Goal: Use online tool/utility

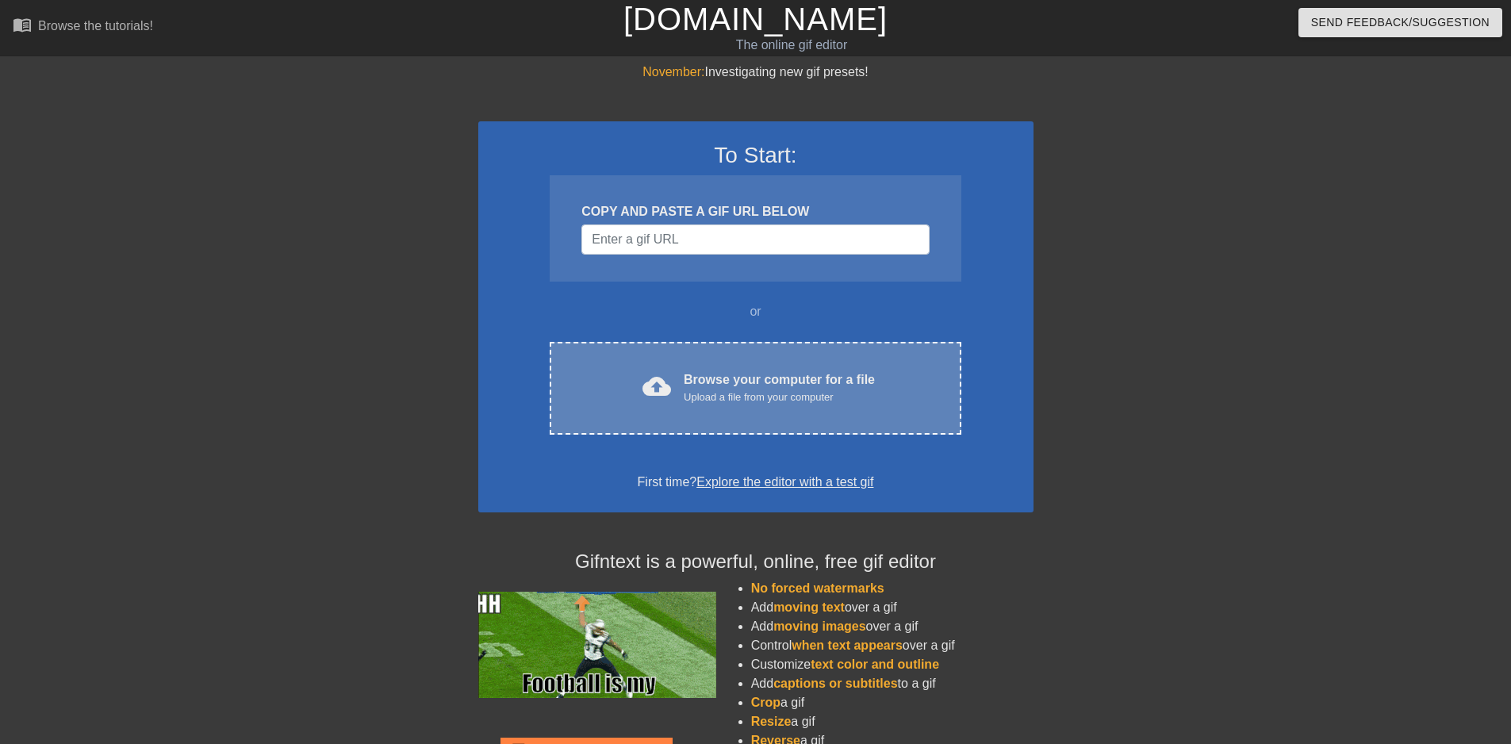
click at [749, 381] on div "Browse your computer for a file Upload a file from your computer" at bounding box center [779, 387] width 191 height 35
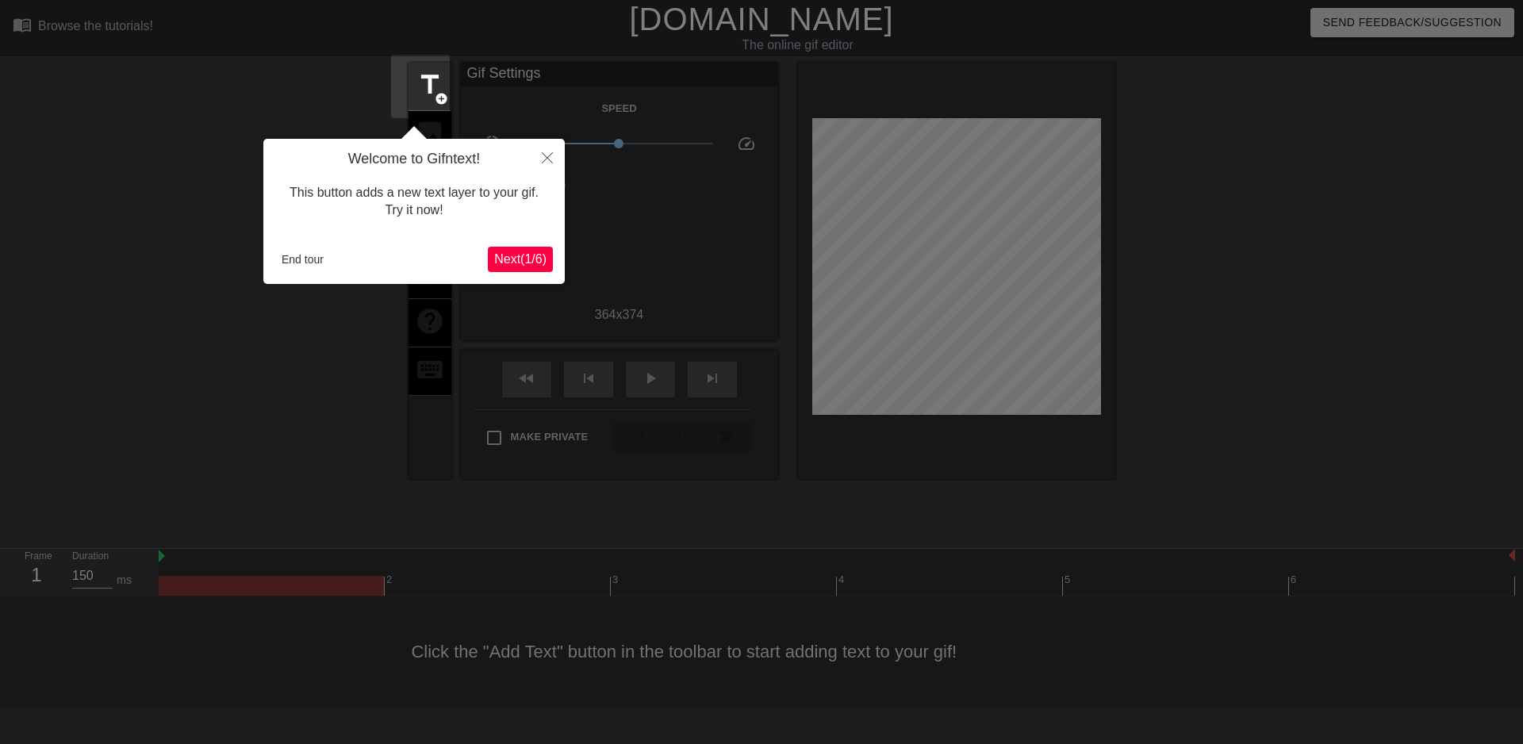
click at [505, 259] on span "Next ( 1 / 6 )" at bounding box center [520, 258] width 52 height 13
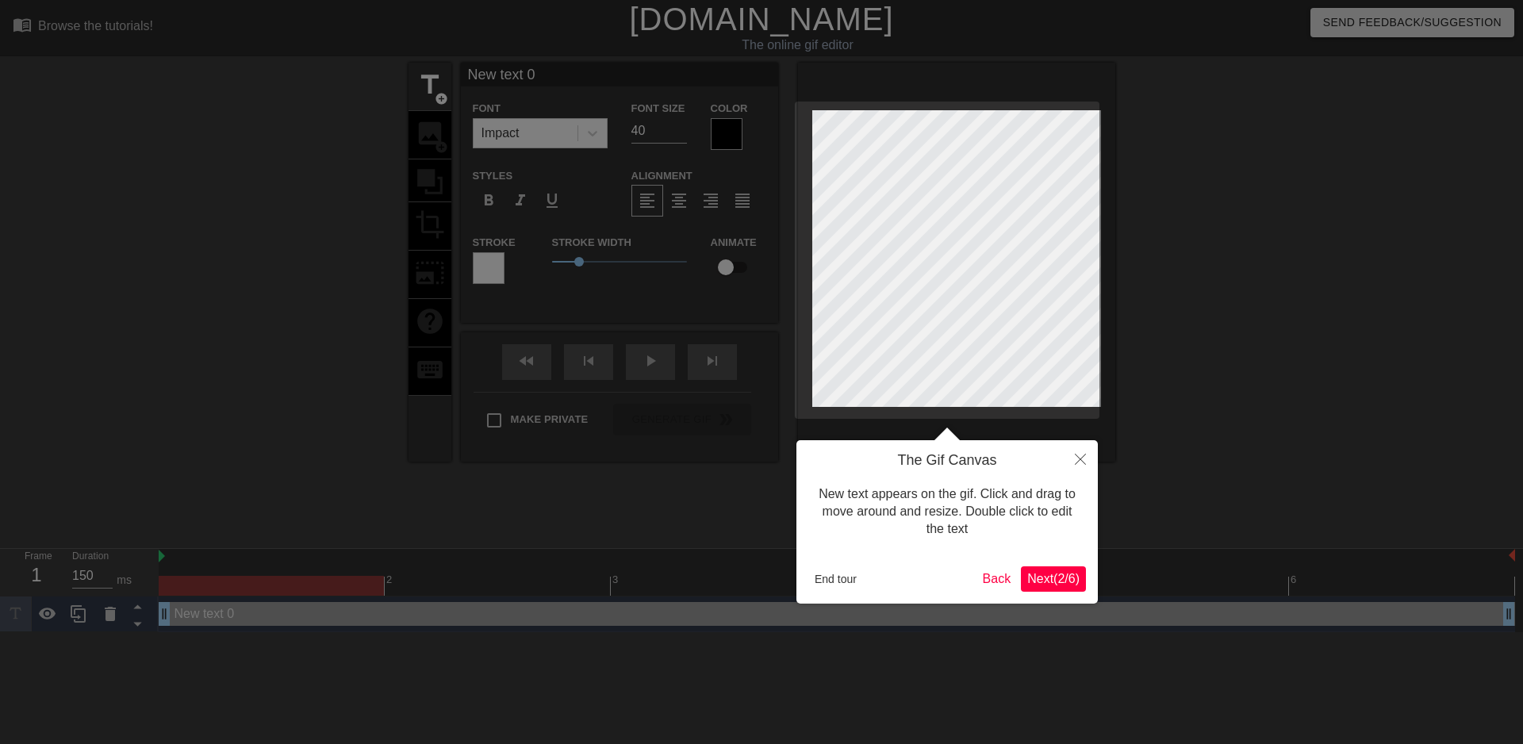
scroll to position [2, 4]
click at [642, 363] on div at bounding box center [761, 372] width 1523 height 744
type input "New text 0"
type textarea "New text 0"
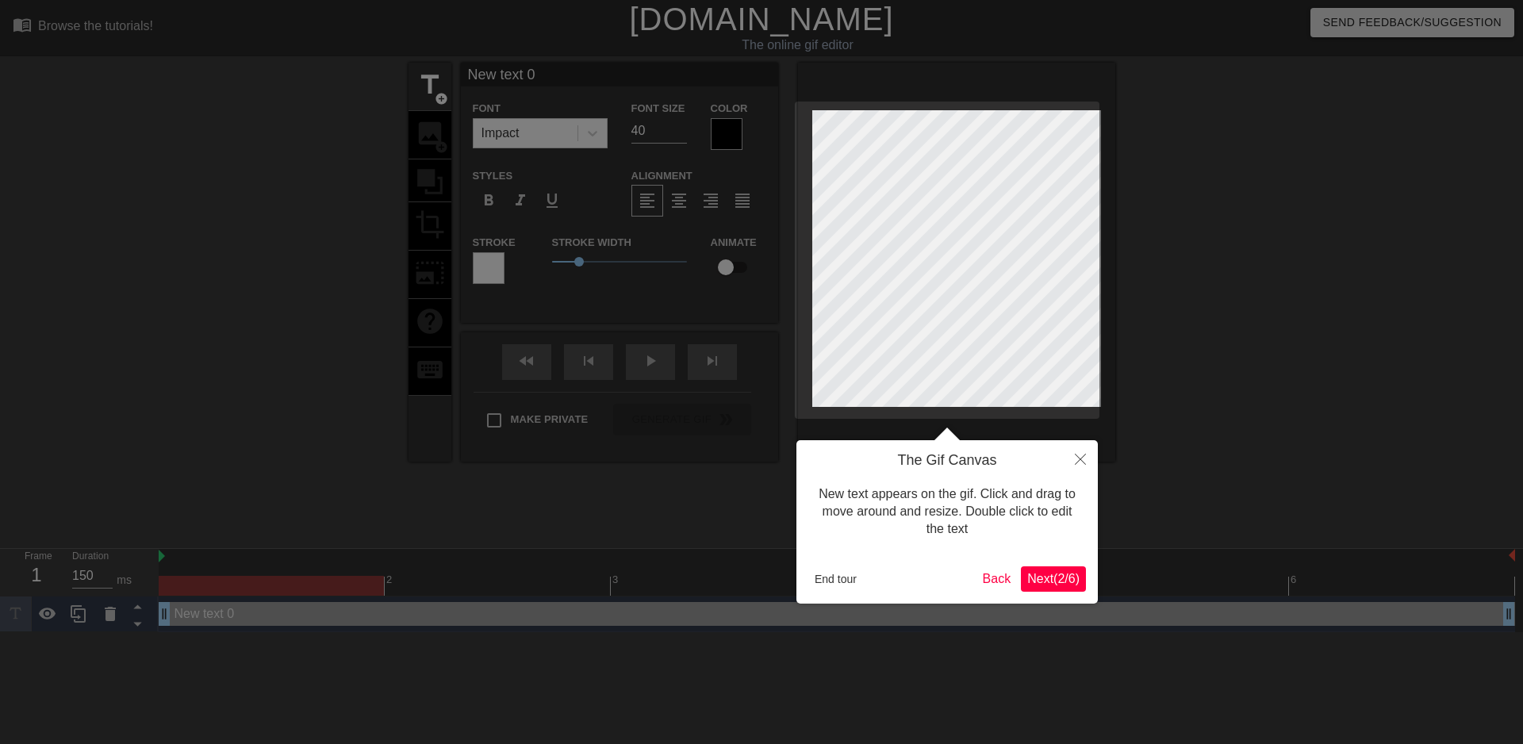
type input "New text 0"
type textarea "New text 0"
type input "e"
type textarea "e"
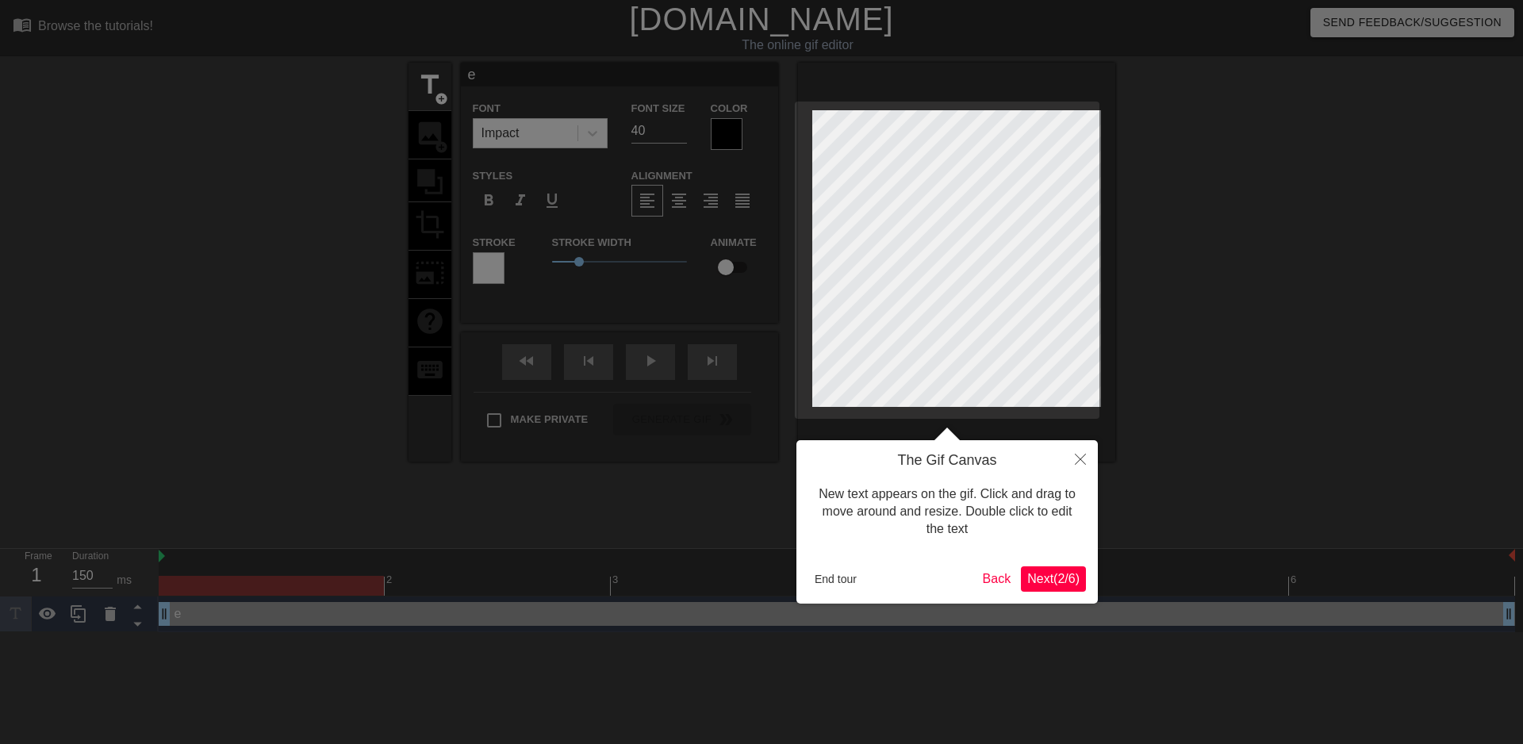
type input "ed"
type textarea "ed"
type input "edi"
type textarea "edi"
type input "edit"
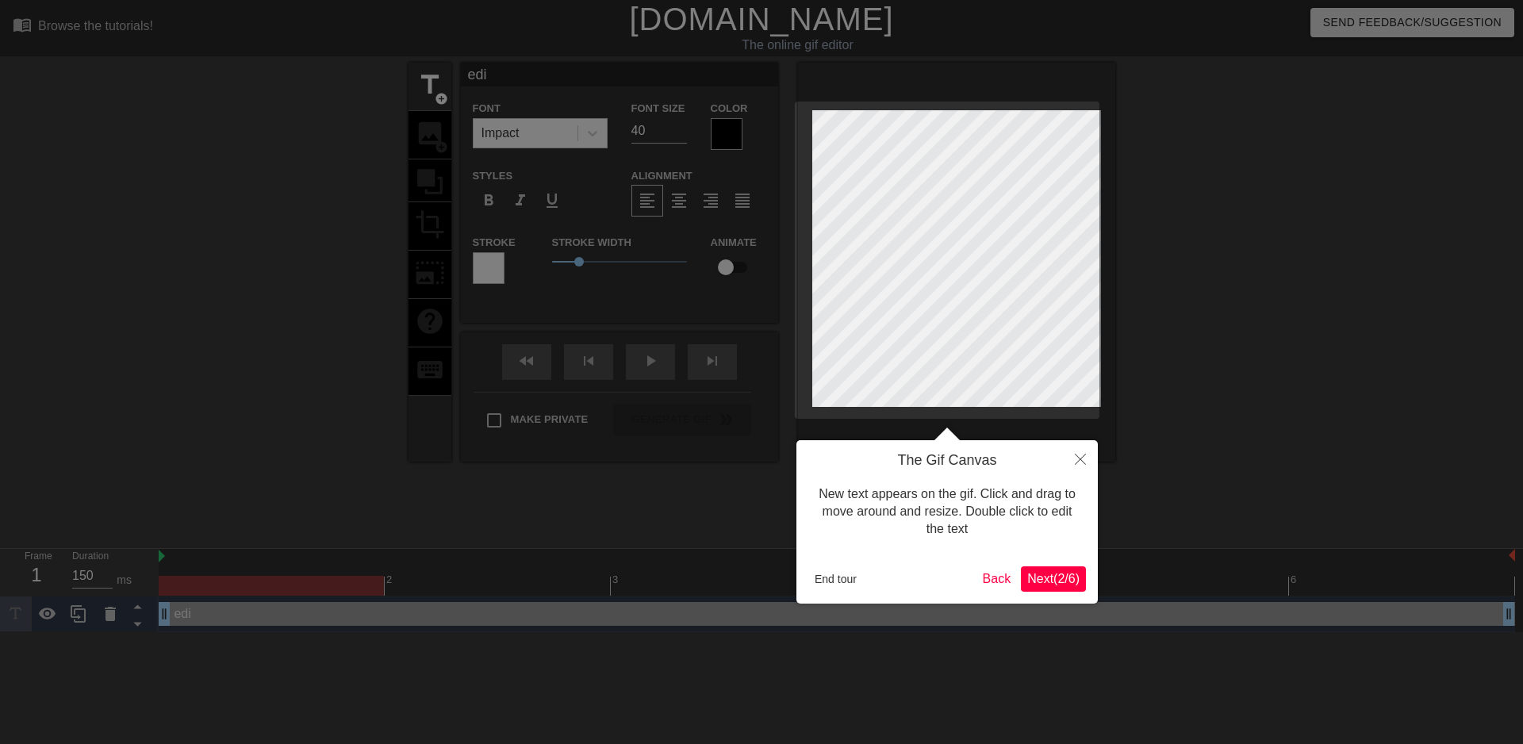
type textarea "edit"
type input "edit@"
type textarea "edit@"
type input "edit@I"
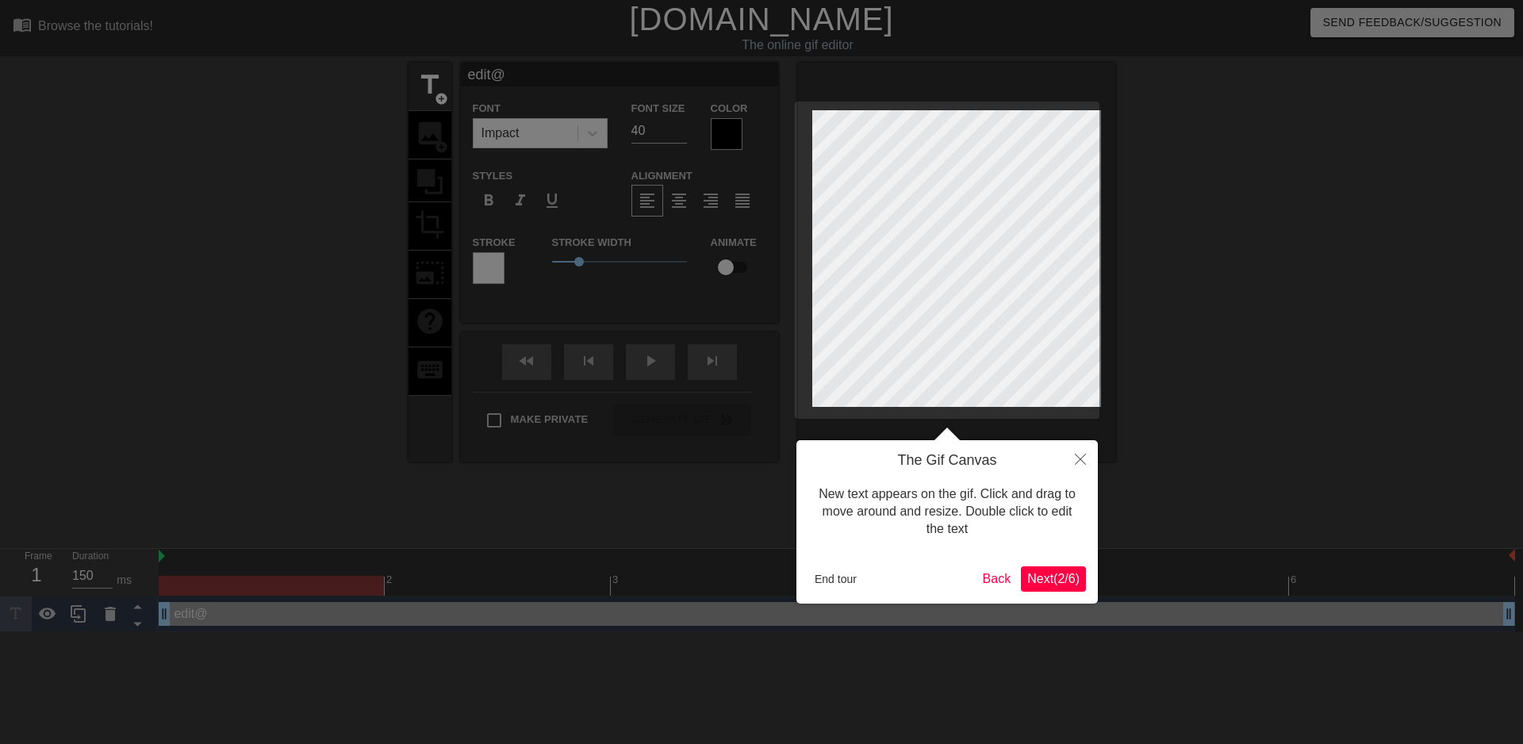
type textarea "edit@I"
type input "edit@Il"
type textarea "edit@Il"
type input "edit@[PERSON_NAME]"
type textarea "edit@[PERSON_NAME]"
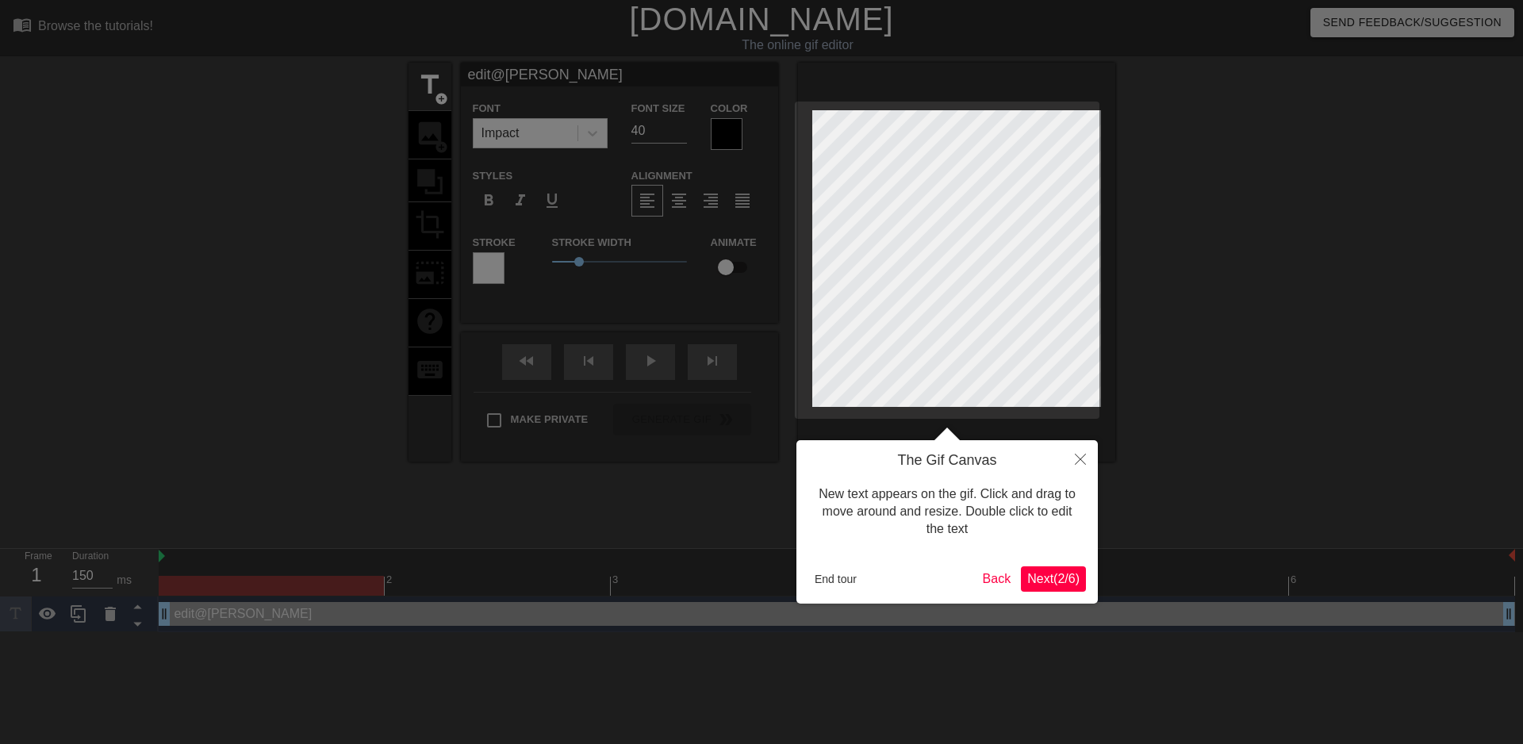
type input "edit@Ilan"
type textarea "edit@Ilan"
type input "edit@Ilane"
type textarea "edit@Ilane"
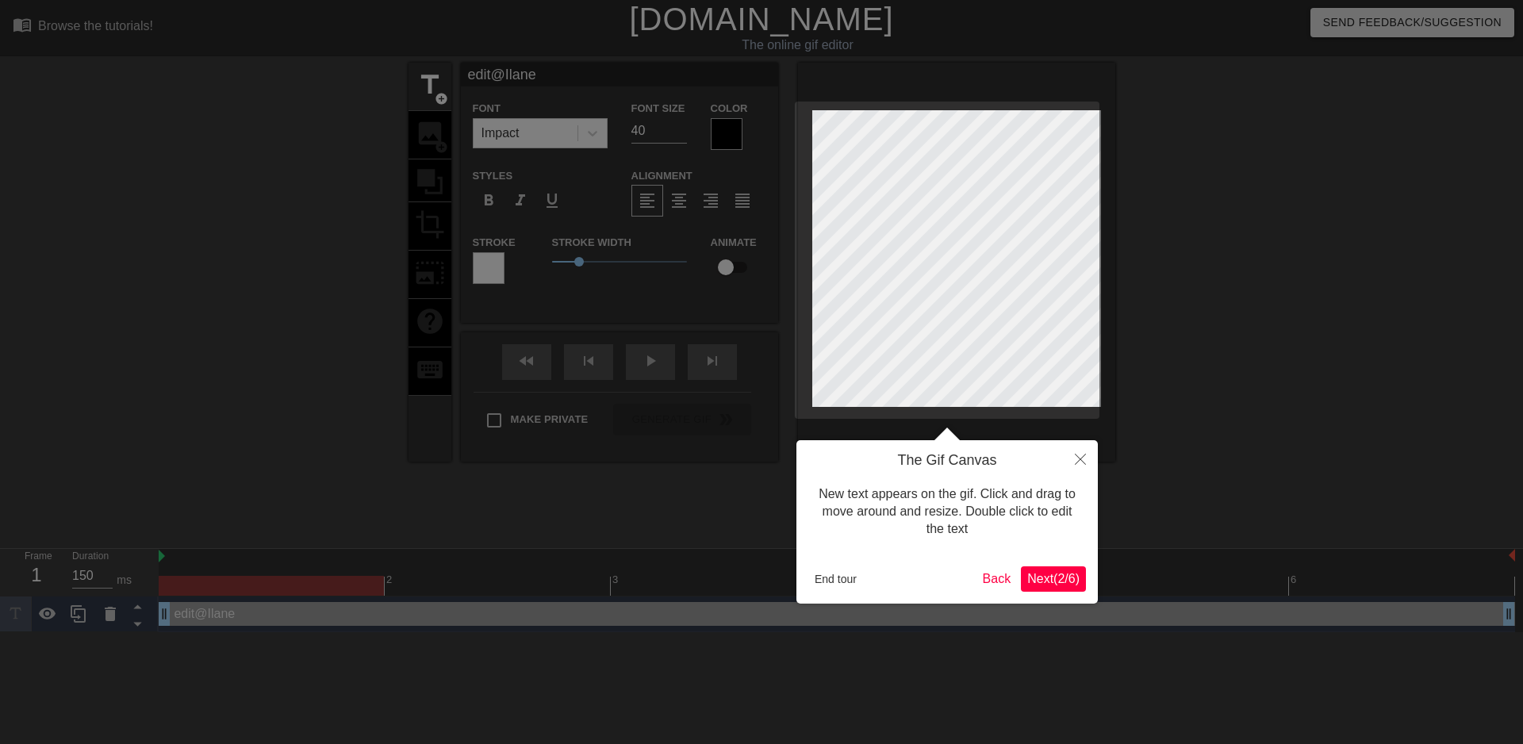
type input "edit@Ilanel"
type textarea "edit@Ilanel"
type input "edit@Ilanel2"
type textarea "edit@Ilanel2"
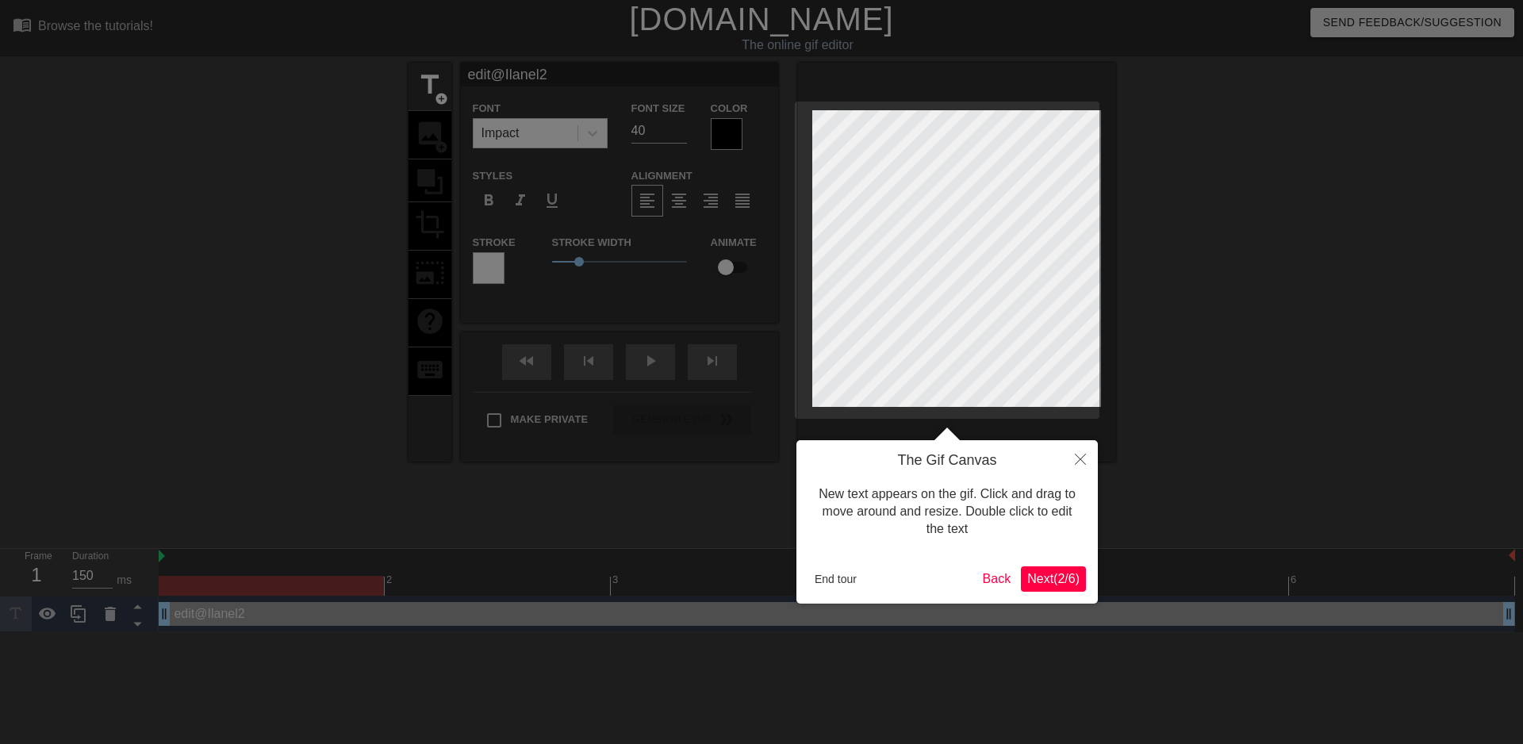
click at [650, 132] on div at bounding box center [761, 372] width 1523 height 744
click at [661, 109] on div at bounding box center [761, 372] width 1523 height 744
click at [628, 135] on div at bounding box center [761, 372] width 1523 height 744
click at [626, 144] on div at bounding box center [761, 372] width 1523 height 744
click at [651, 120] on div at bounding box center [761, 372] width 1523 height 744
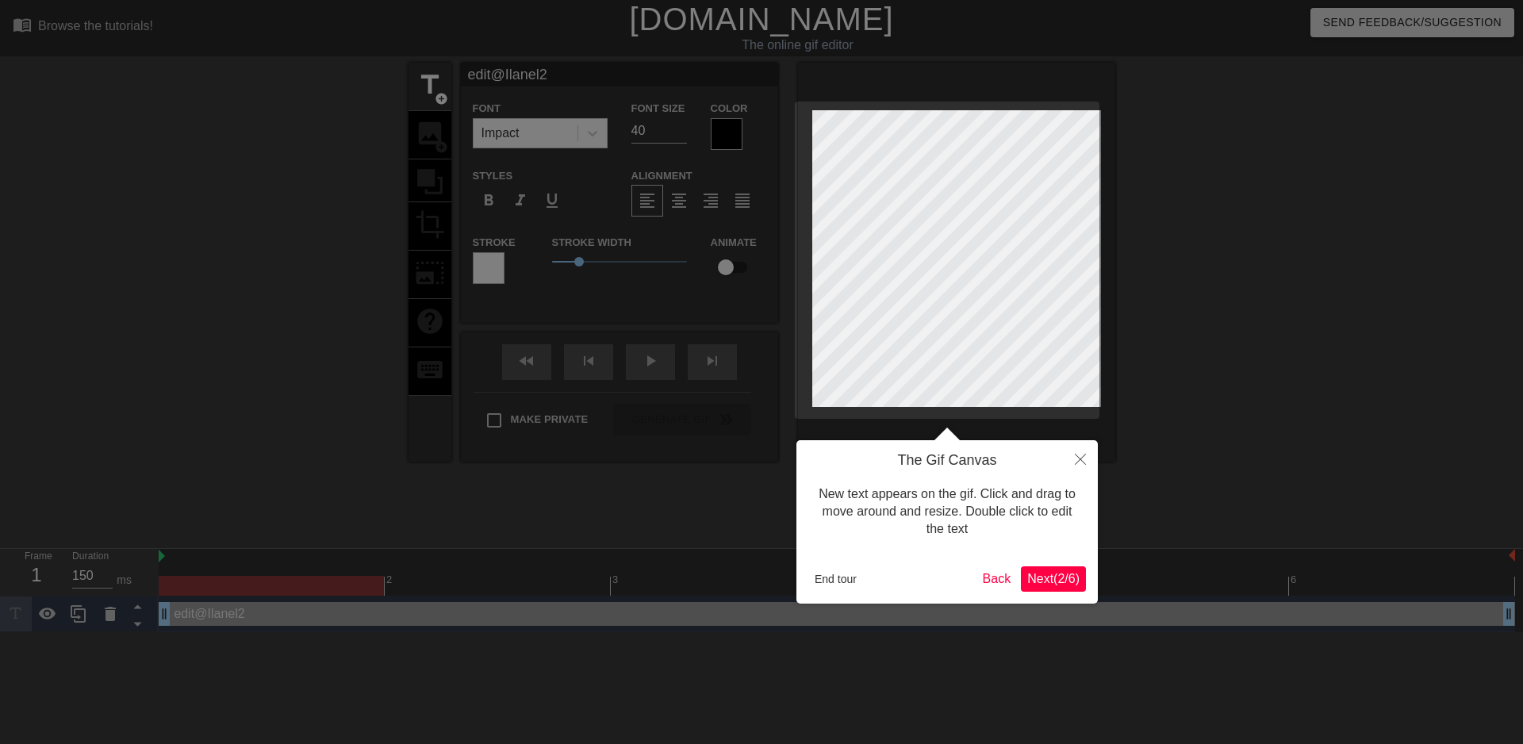
click at [636, 109] on div at bounding box center [761, 372] width 1523 height 744
click at [629, 130] on div at bounding box center [761, 372] width 1523 height 744
click at [641, 144] on div at bounding box center [761, 372] width 1523 height 744
drag, startPoint x: 570, startPoint y: 263, endPoint x: 554, endPoint y: 263, distance: 15.9
click at [554, 263] on div at bounding box center [761, 372] width 1523 height 744
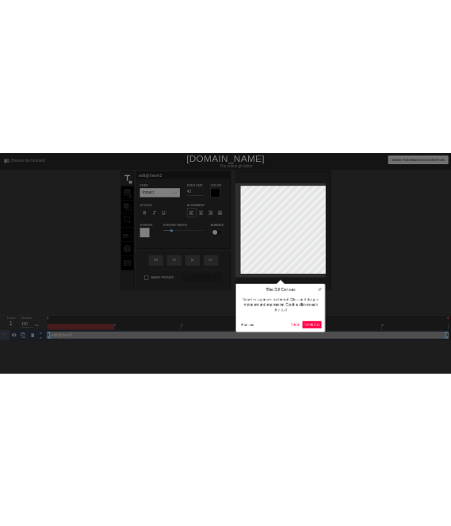
scroll to position [2, 2]
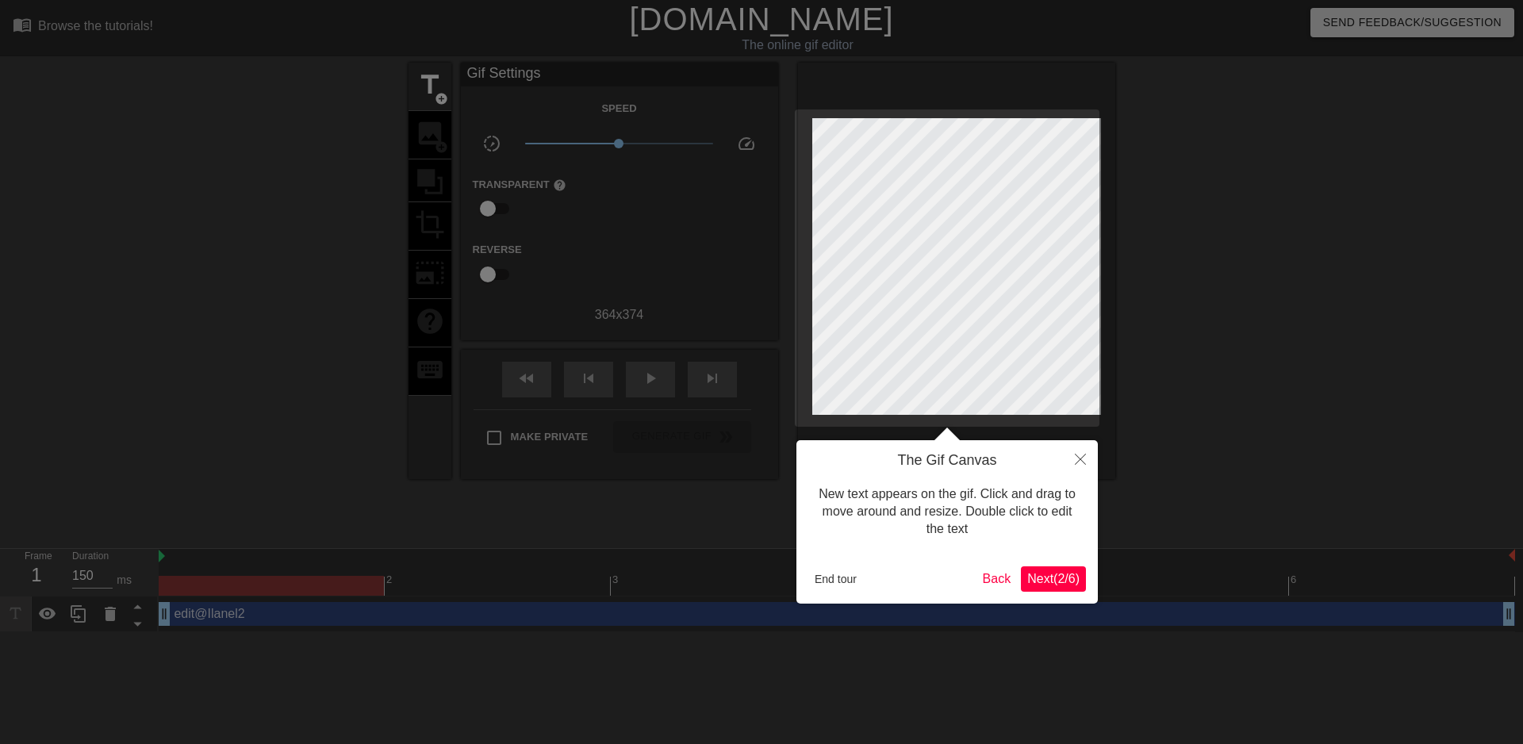
click at [612, 143] on div at bounding box center [761, 372] width 1523 height 744
click at [1034, 575] on span "Next ( 2 / 6 )" at bounding box center [1053, 578] width 52 height 13
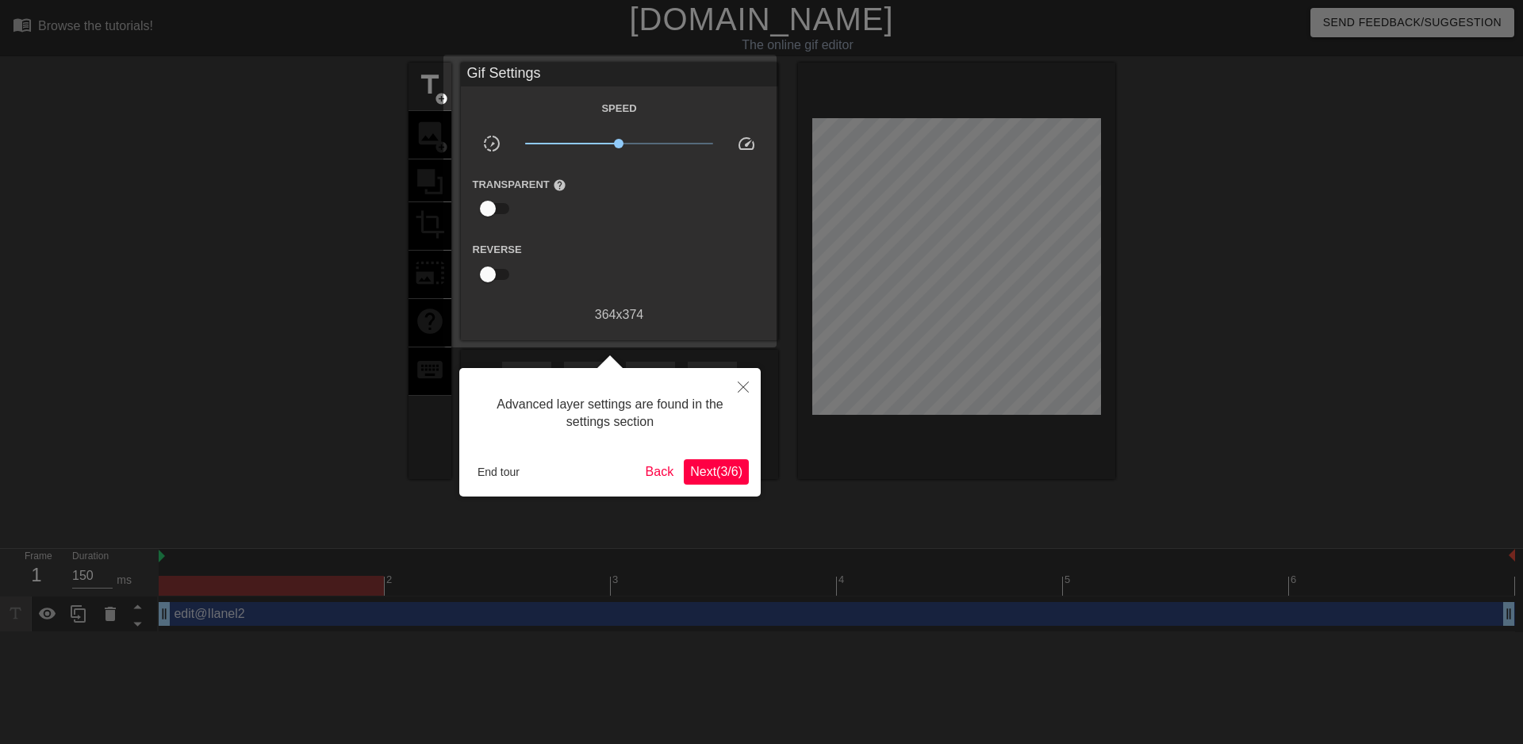
click at [697, 474] on span "Next ( 3 / 6 )" at bounding box center [716, 471] width 52 height 13
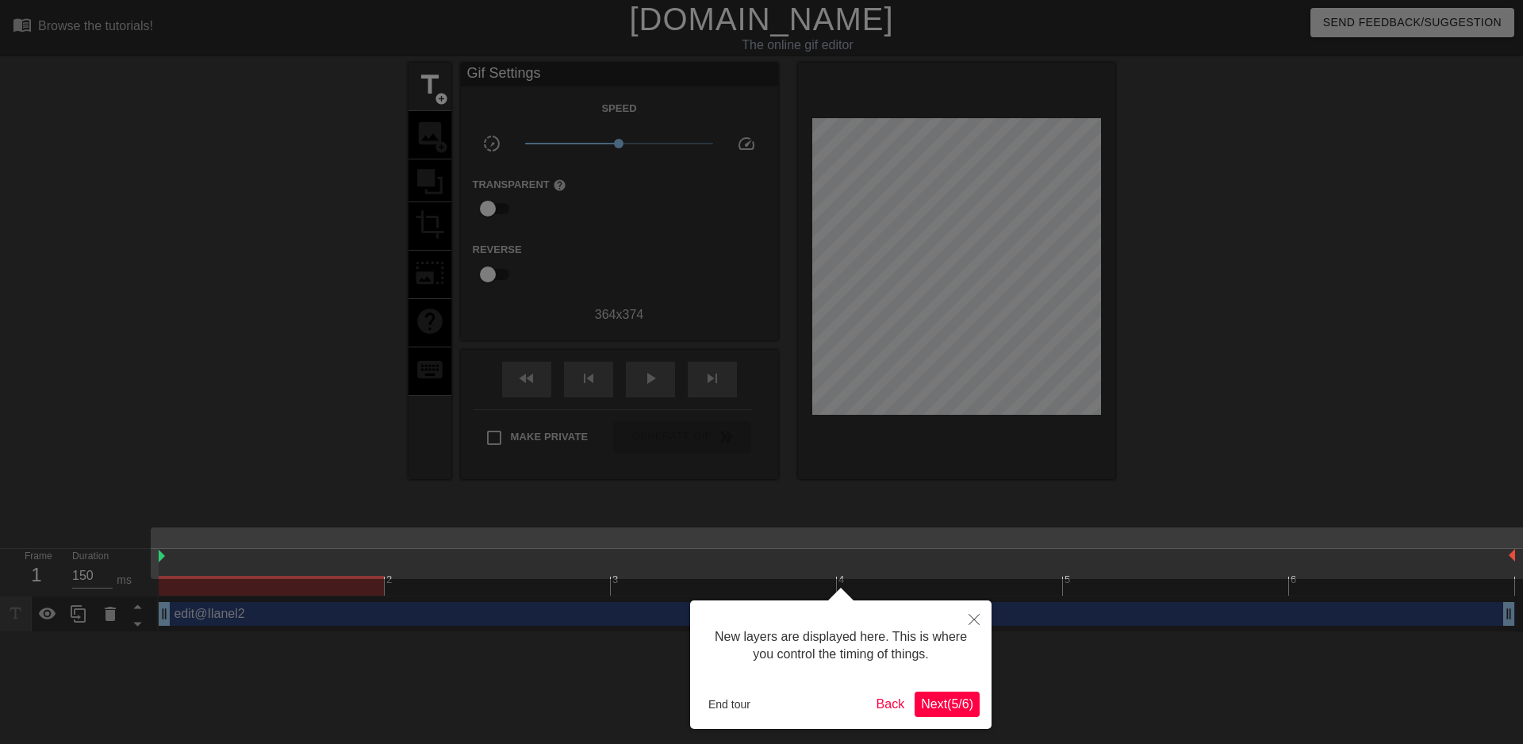
click at [928, 704] on span "Next ( 5 / 6 )" at bounding box center [947, 703] width 52 height 13
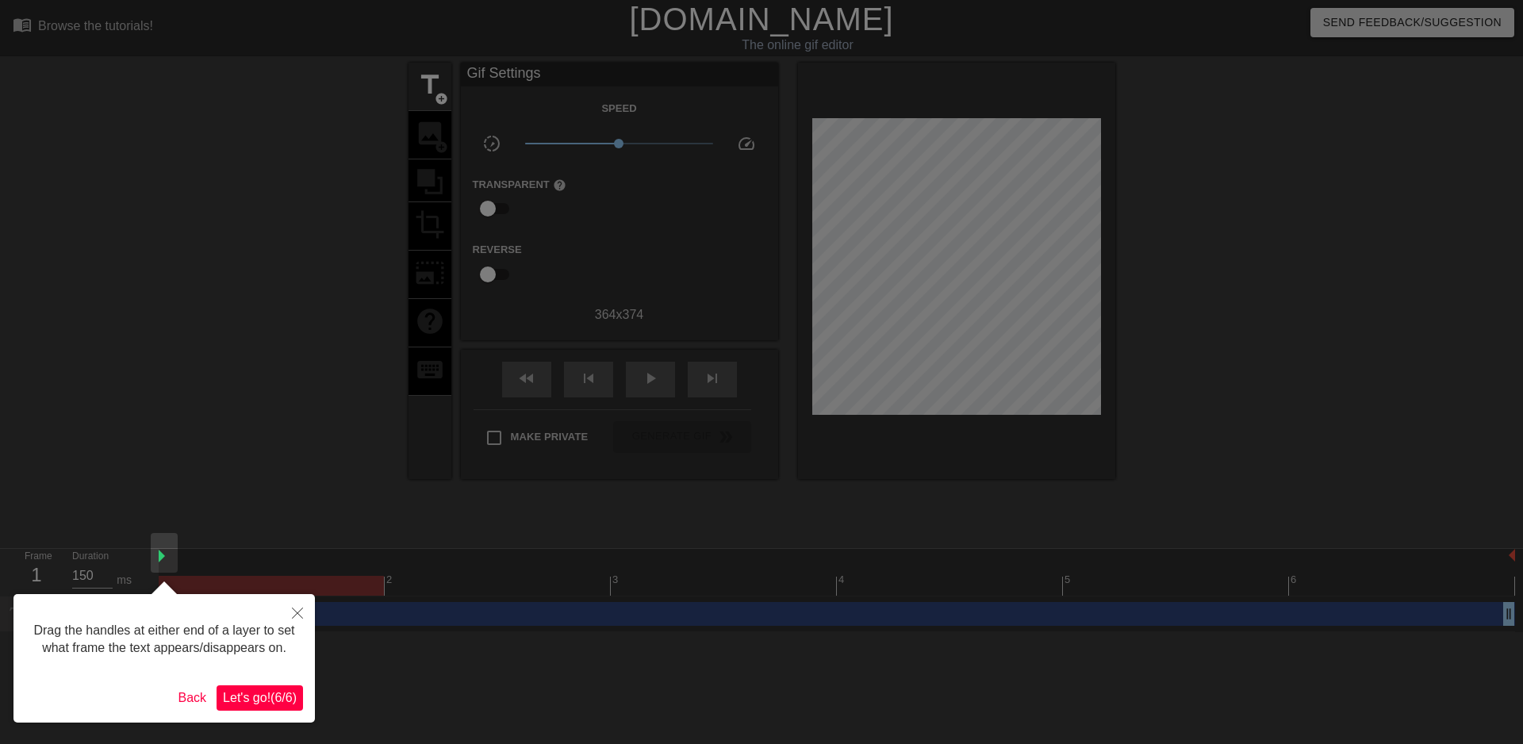
click at [235, 699] on span "Let's go! ( 6 / 6 )" at bounding box center [260, 697] width 74 height 13
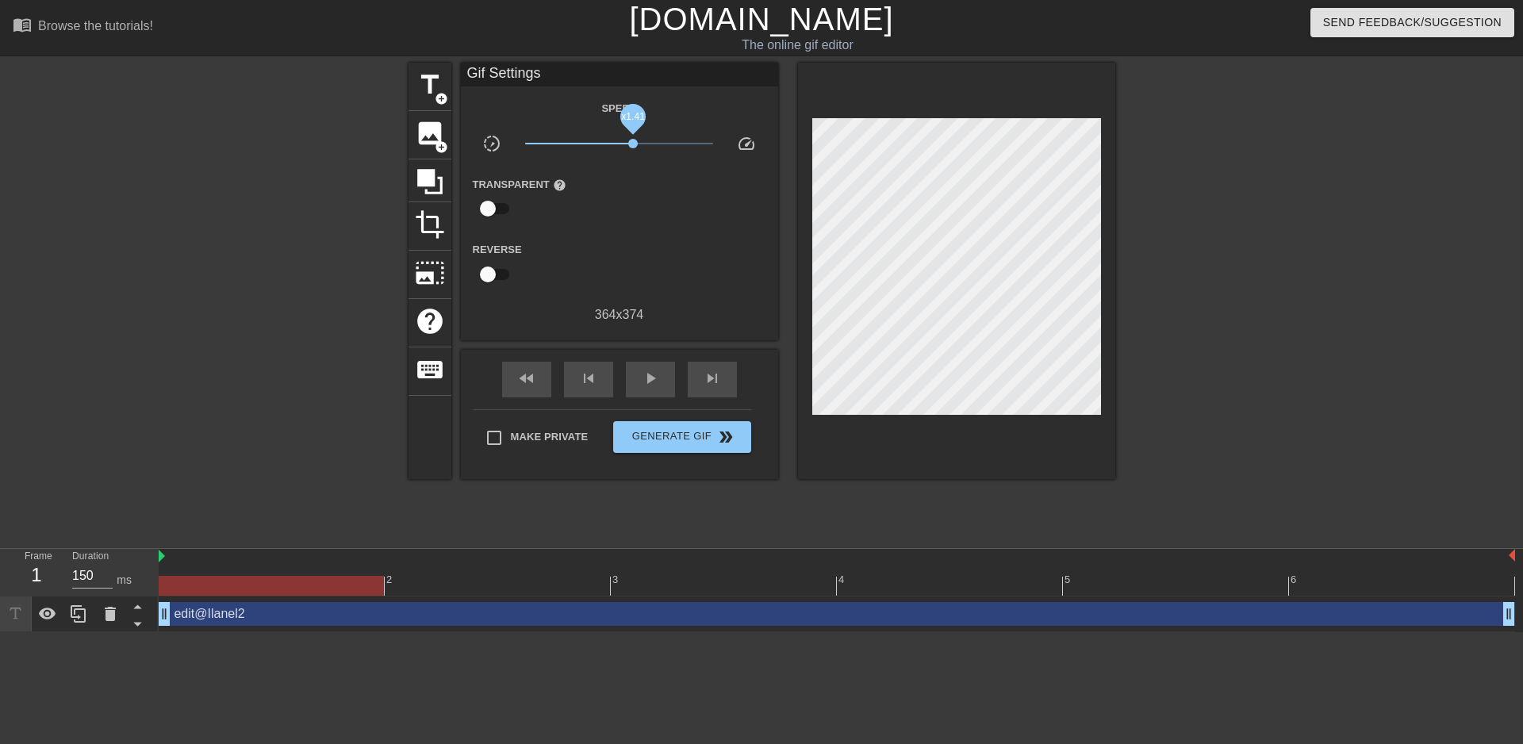
drag, startPoint x: 604, startPoint y: 141, endPoint x: 623, endPoint y: 141, distance: 19.0
click at [628, 141] on span "x1.41" at bounding box center [633, 144] width 10 height 10
click at [485, 435] on input "Make Private" at bounding box center [494, 437] width 33 height 33
click at [636, 433] on span "Generate Gif double_arrow" at bounding box center [682, 437] width 125 height 19
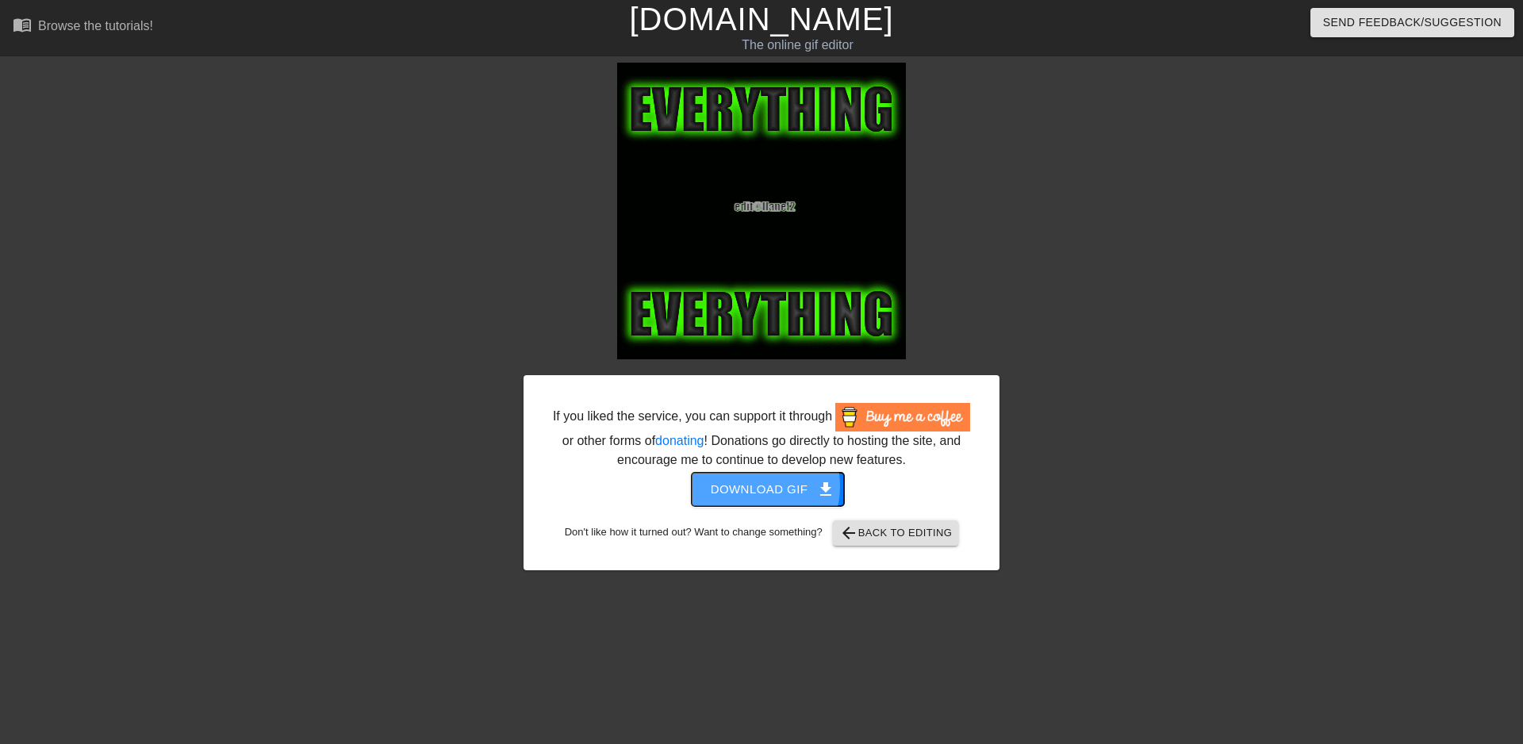
click at [739, 486] on span "Download gif get_app" at bounding box center [768, 489] width 115 height 21
click at [896, 531] on span "arrow_back Back to Editing" at bounding box center [895, 533] width 113 height 19
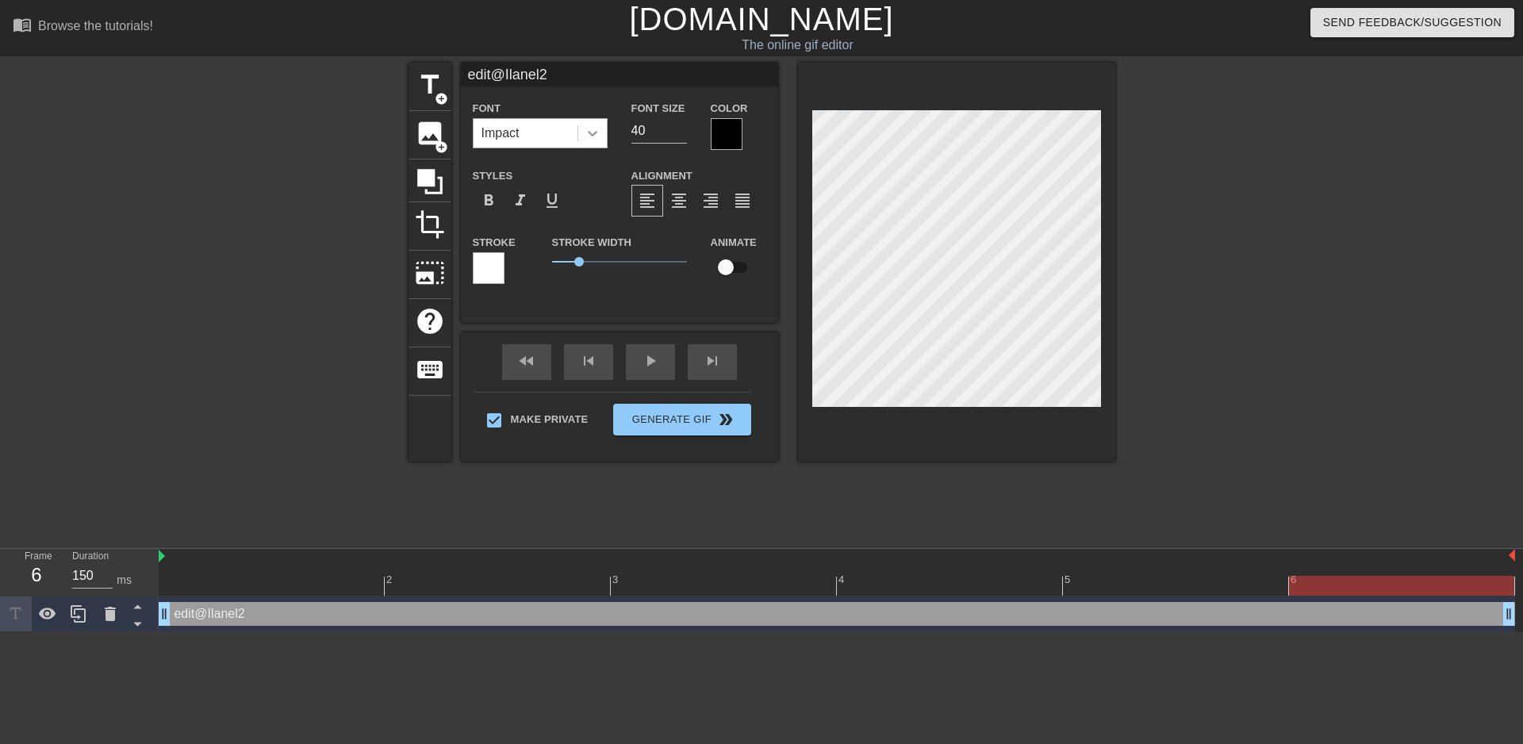
click at [585, 132] on icon at bounding box center [593, 133] width 16 height 16
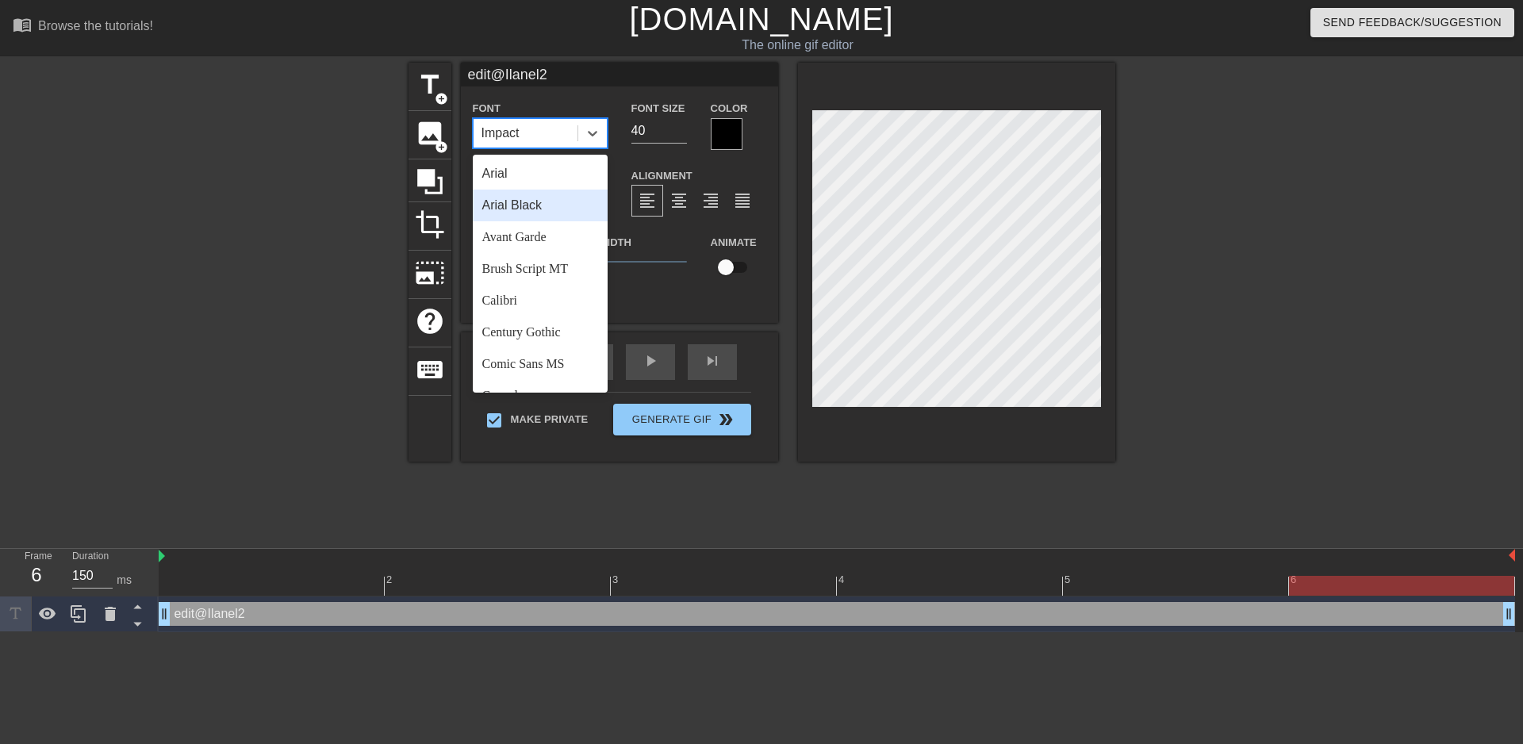
click at [501, 204] on div "Arial Black" at bounding box center [540, 206] width 135 height 32
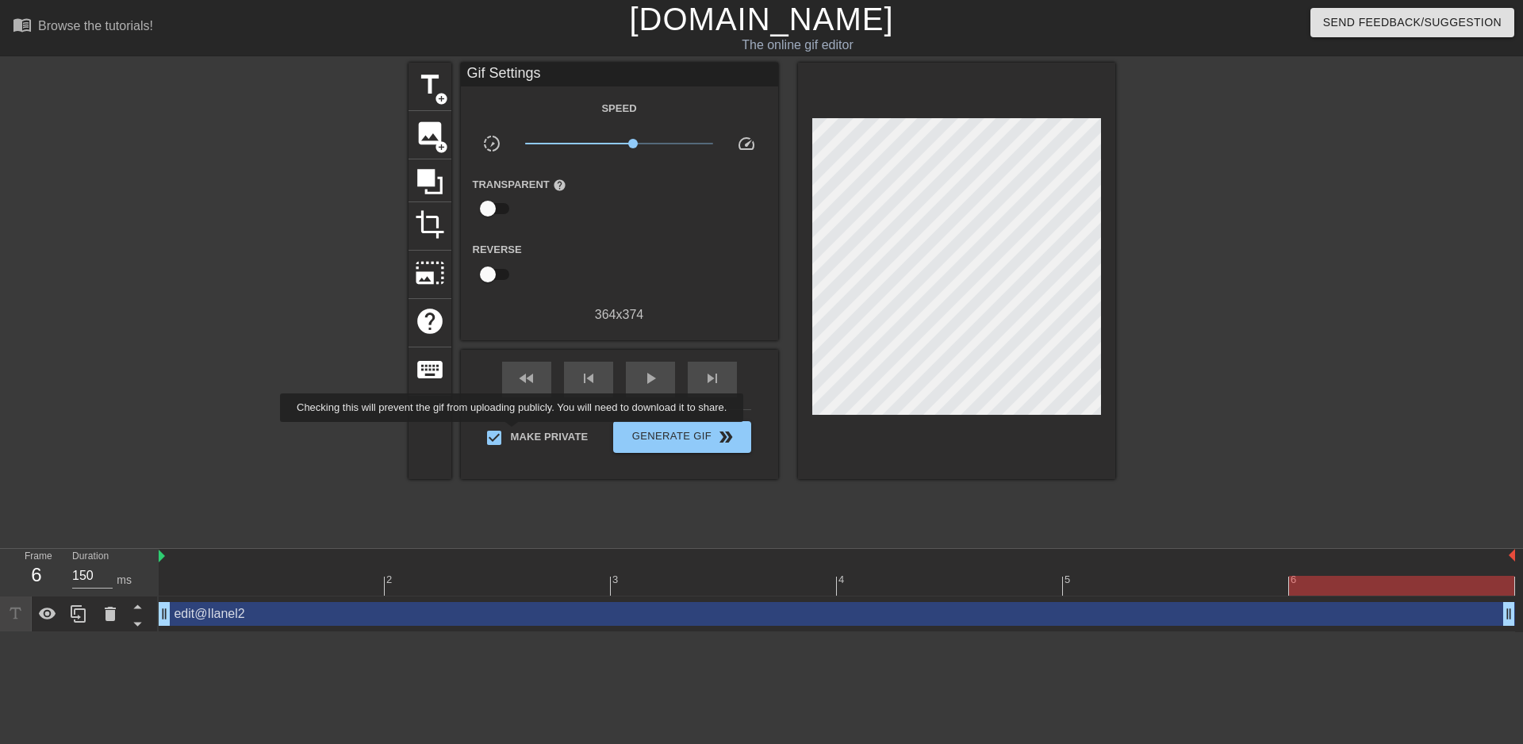
click at [515, 433] on span "Make Private" at bounding box center [550, 437] width 78 height 16
click at [511, 433] on input "Make Private" at bounding box center [494, 437] width 33 height 33
click at [485, 434] on input "Make Private" at bounding box center [494, 437] width 33 height 33
checkbox input "true"
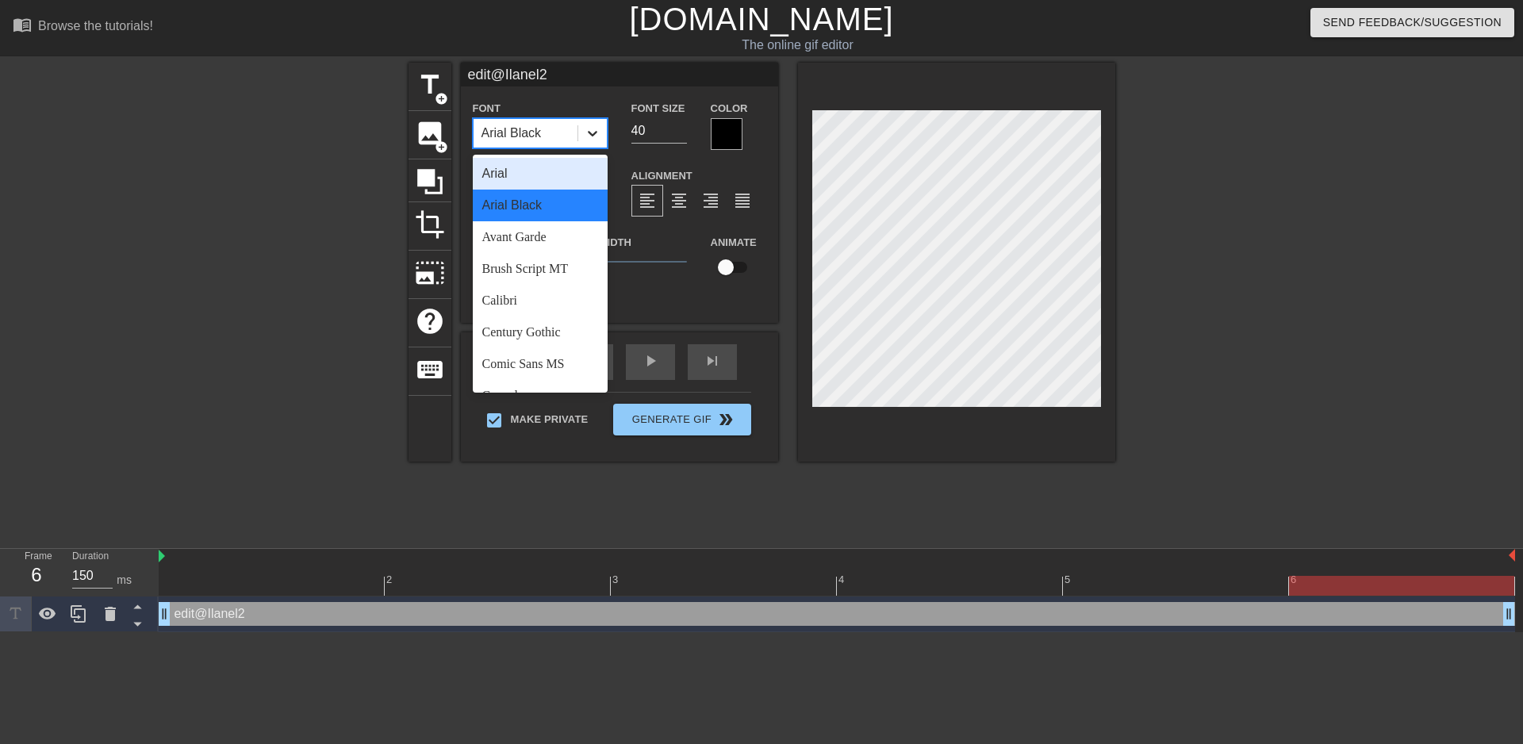
click at [588, 132] on icon at bounding box center [593, 134] width 10 height 6
click at [497, 364] on div "Comic Sans MS" at bounding box center [540, 364] width 135 height 32
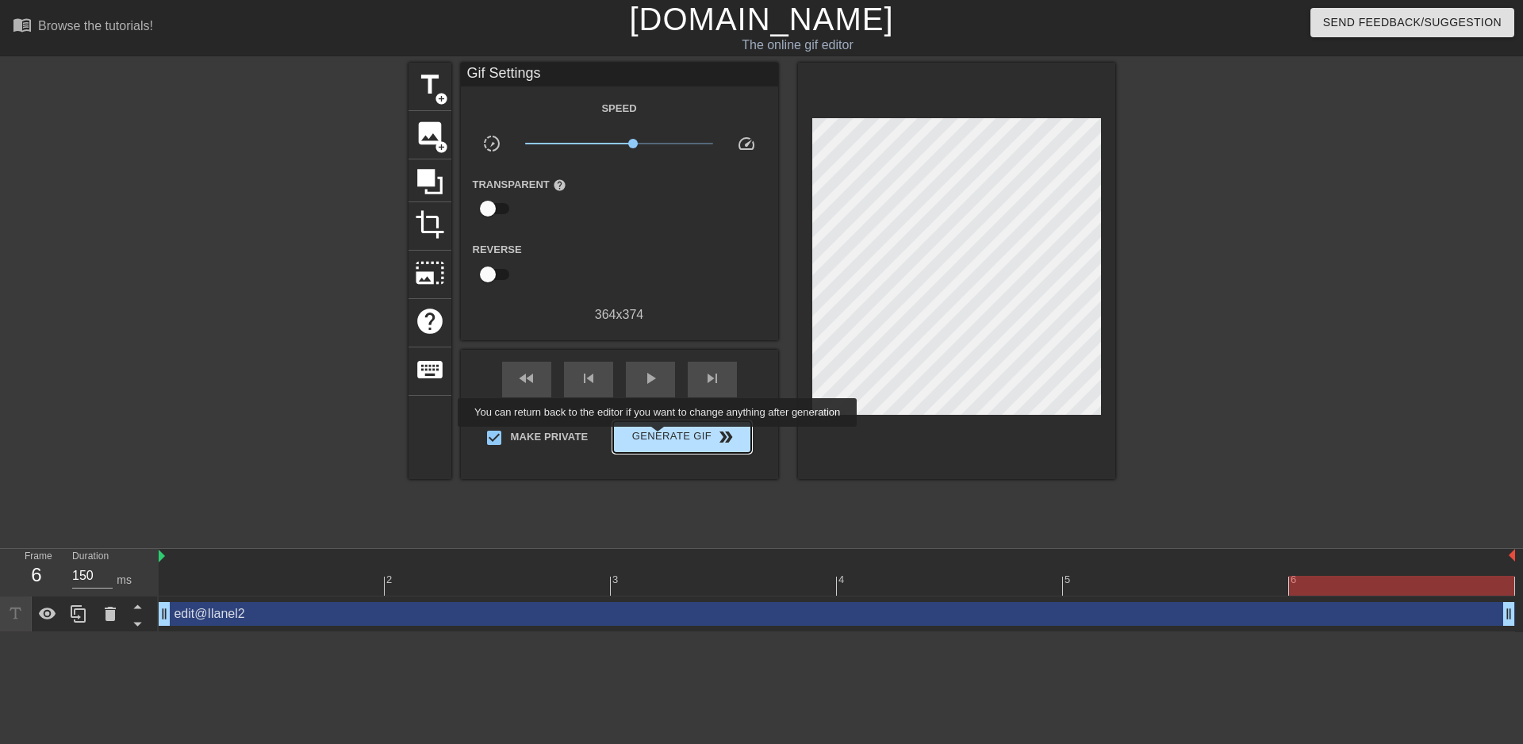
click at [659, 437] on span "Generate Gif double_arrow" at bounding box center [682, 437] width 125 height 19
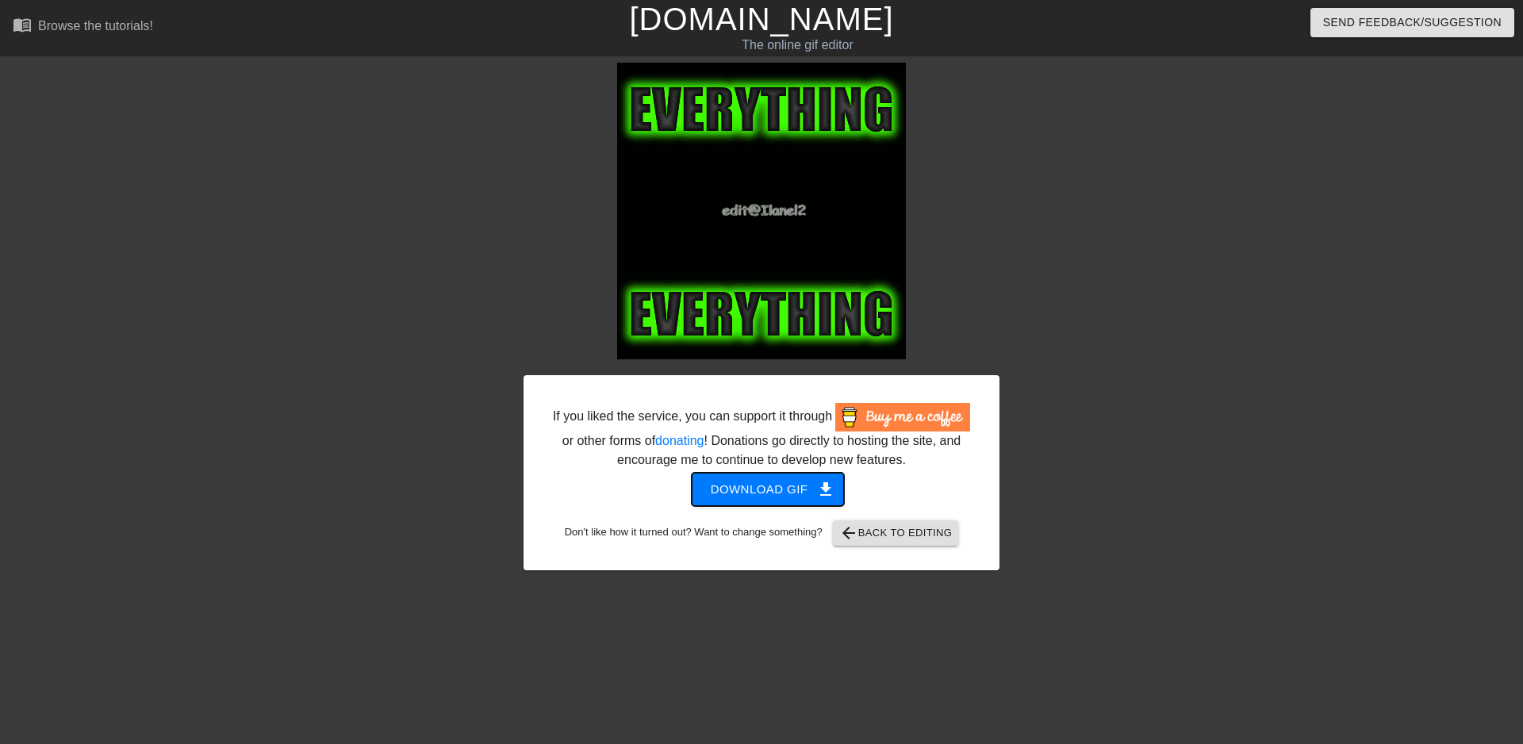
click at [743, 485] on span "Download gif get_app" at bounding box center [768, 489] width 115 height 21
